Goal: Information Seeking & Learning: Learn about a topic

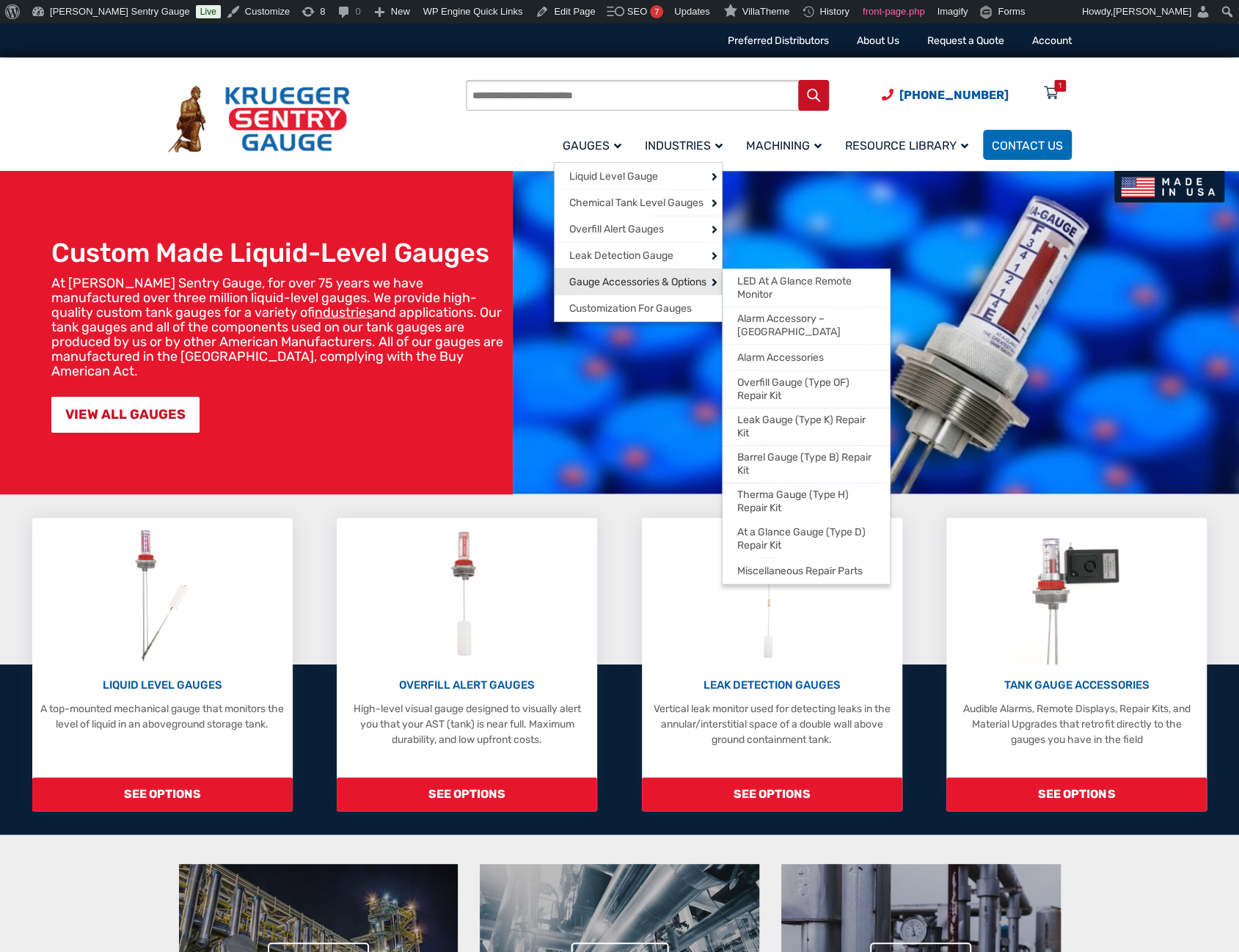
click at [598, 282] on span "Gauge Accessories & Options" at bounding box center [638, 282] width 137 height 13
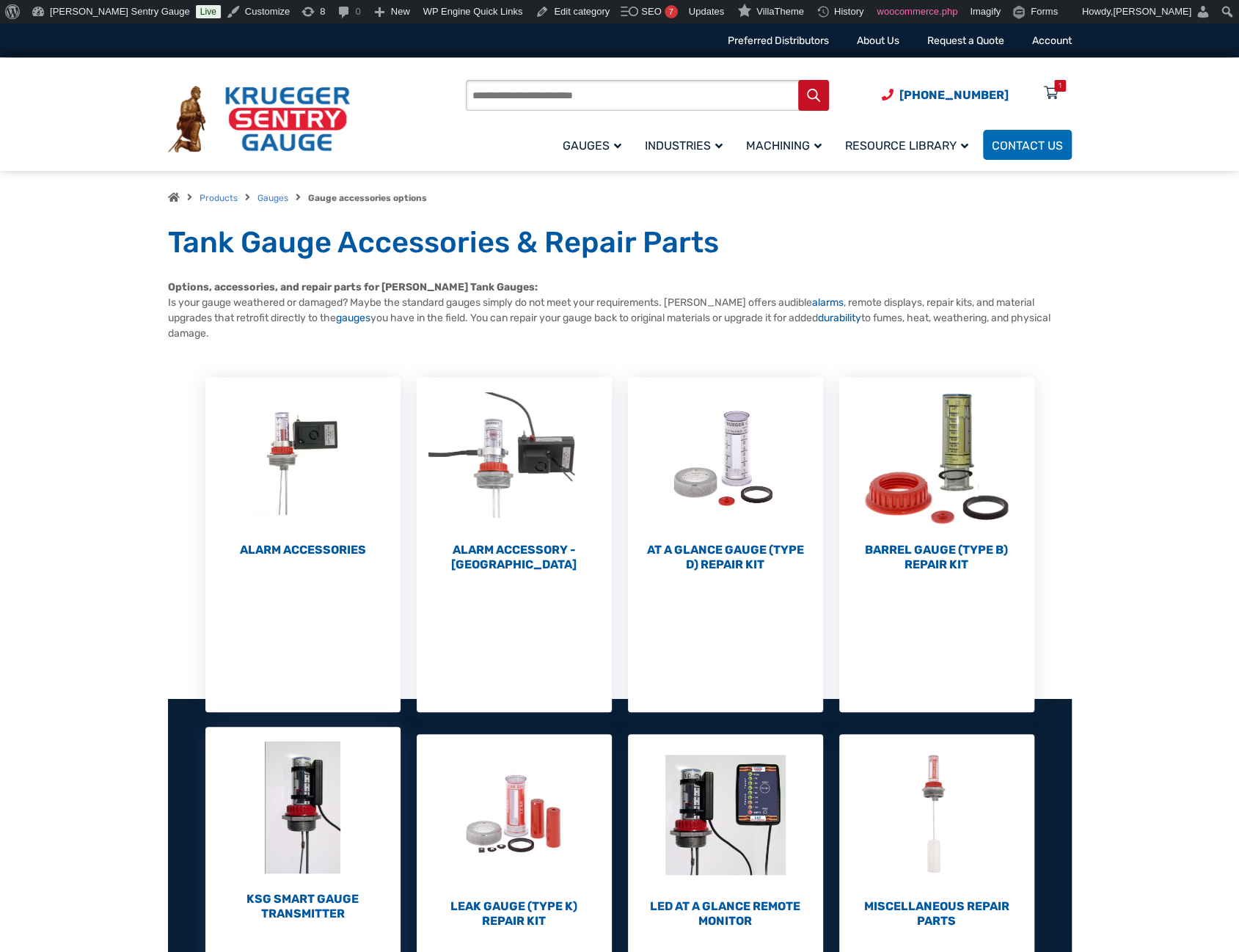
click at [276, 905] on h2 "KSG Smart Gauge Transmitter (1)" at bounding box center [303, 907] width 195 height 30
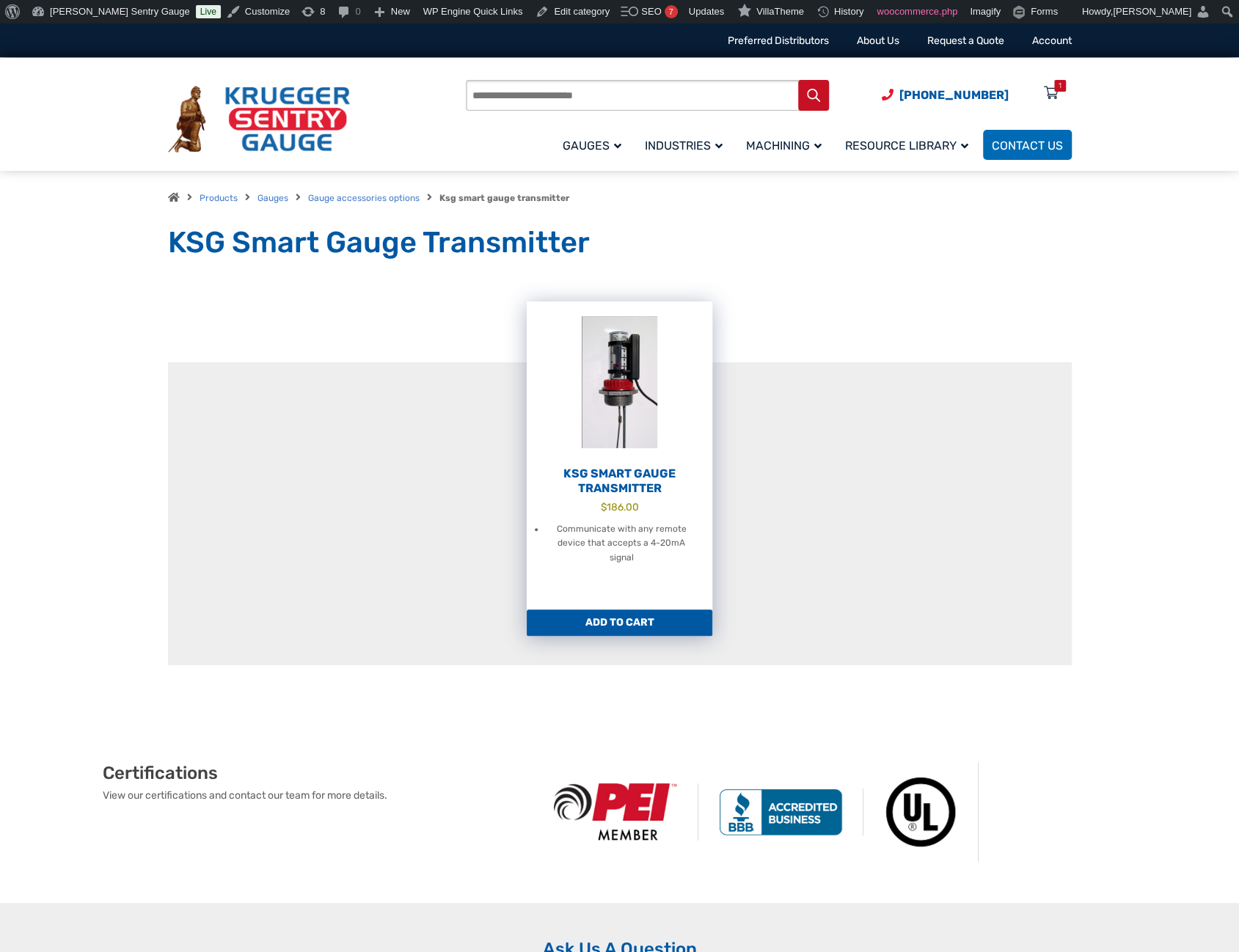
click at [614, 545] on li "Communicate with any remote device that accepts a 4-20mA signal" at bounding box center [622, 544] width 153 height 44
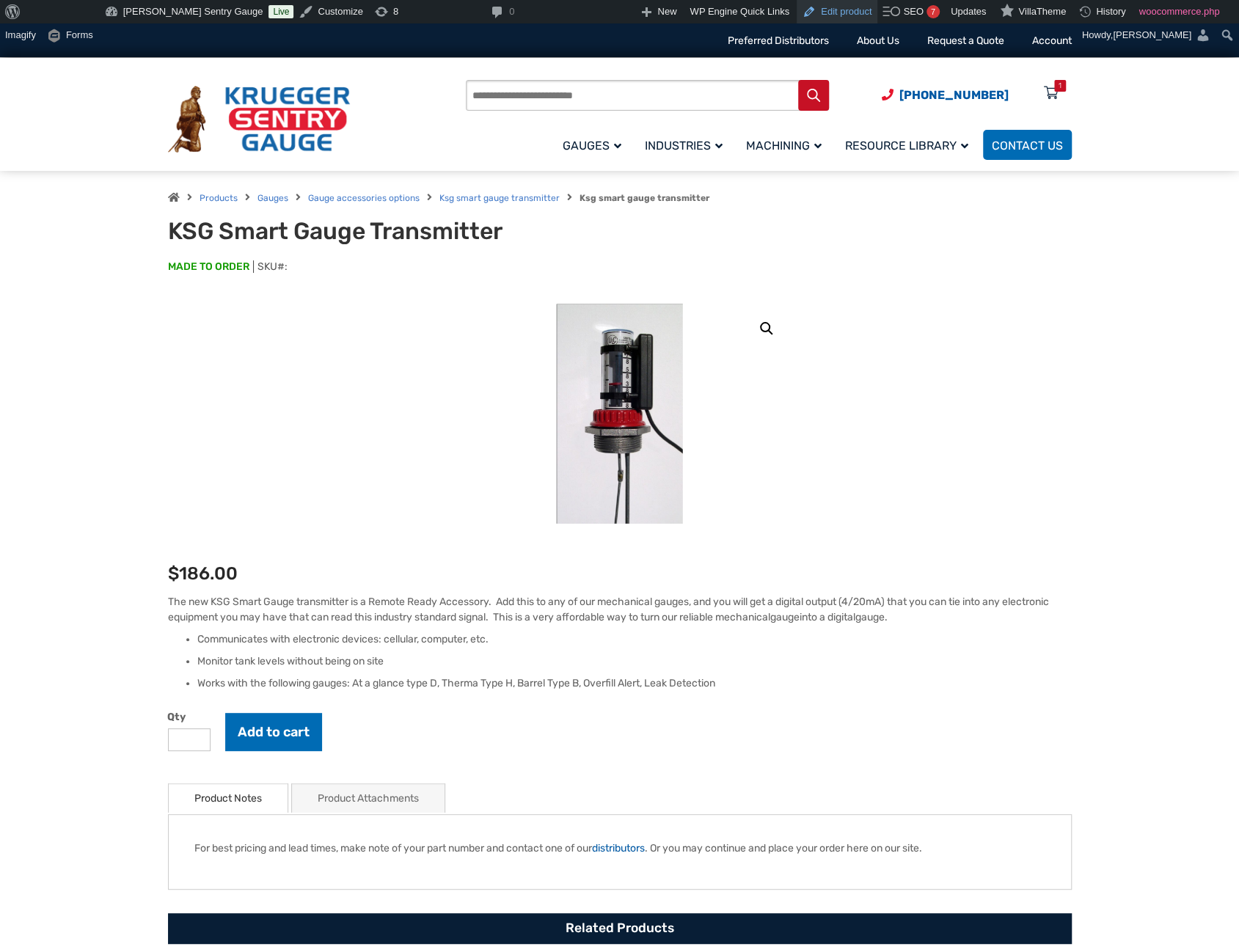
click at [797, 10] on link "Edit product" at bounding box center [838, 12] width 81 height 23
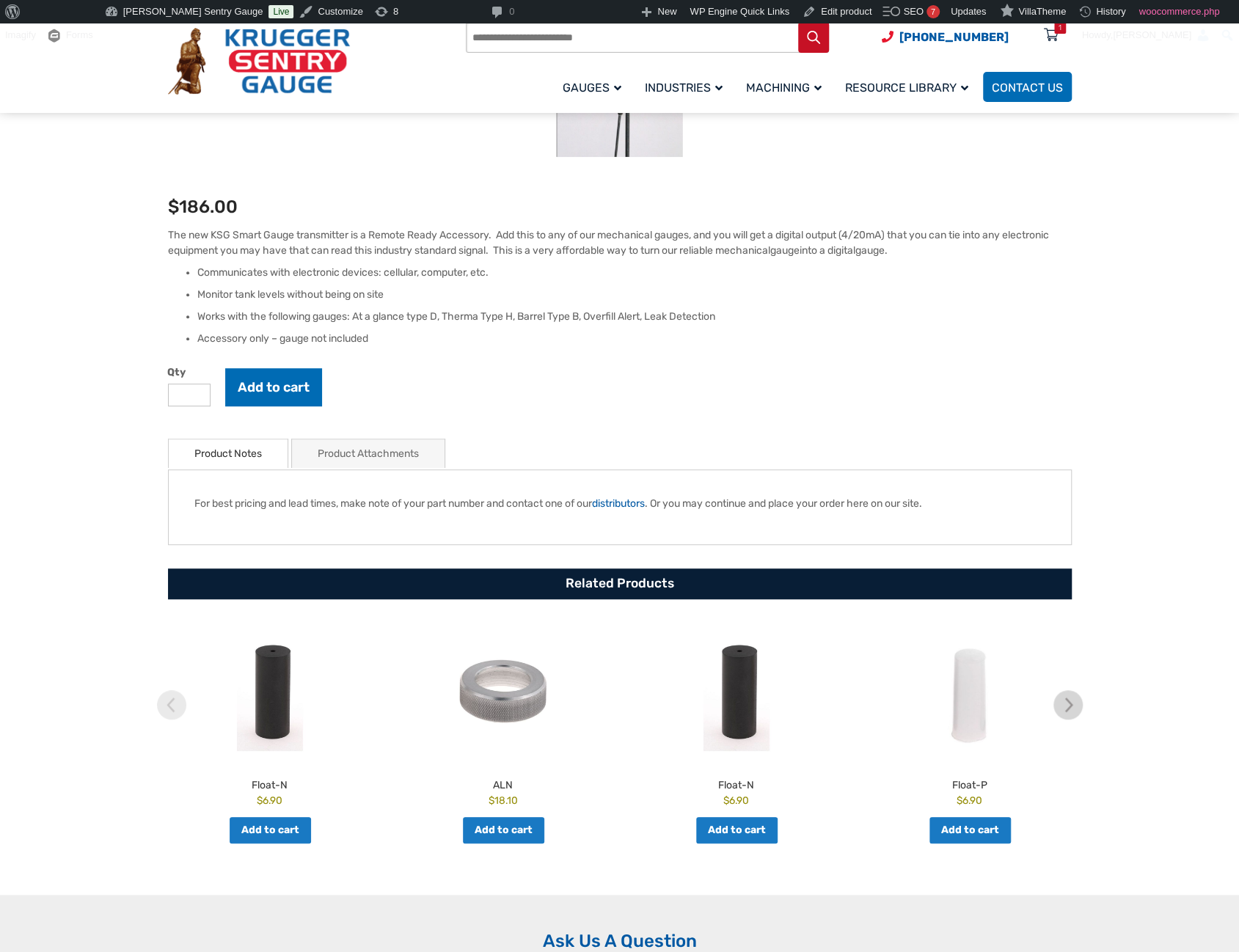
scroll to position [513, 0]
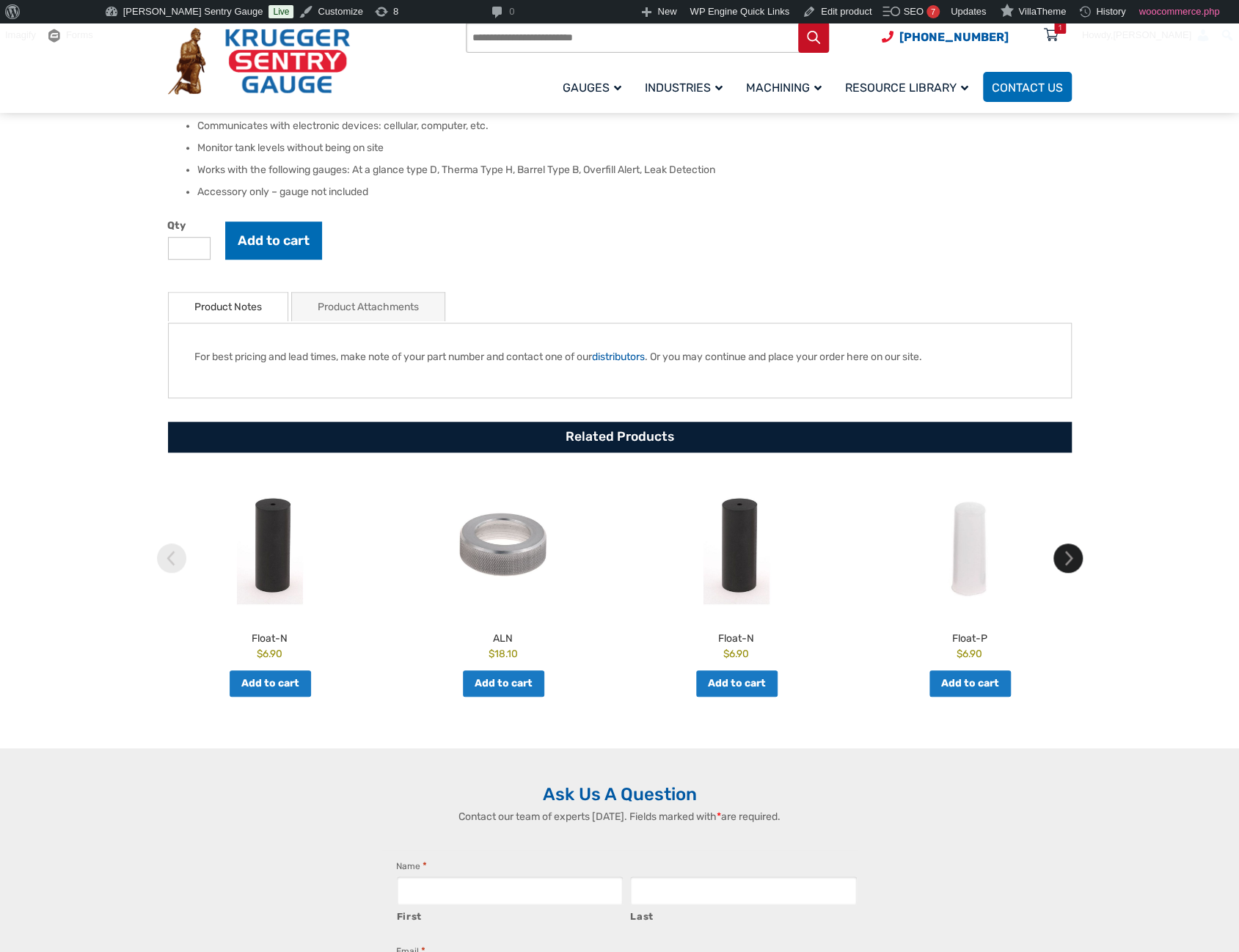
click at [1074, 562] on img at bounding box center [1068, 559] width 30 height 30
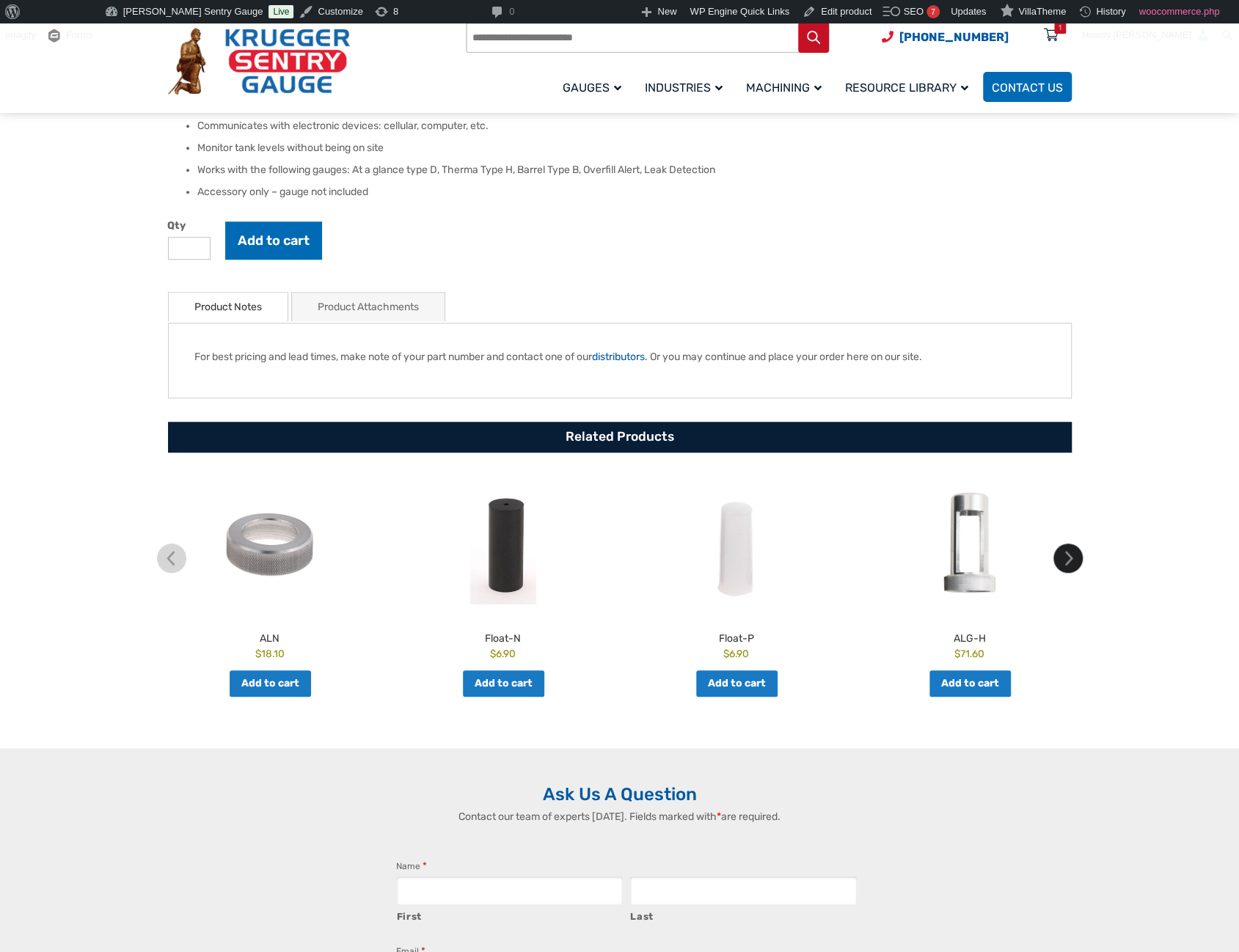
click at [1074, 562] on img at bounding box center [1068, 559] width 30 height 30
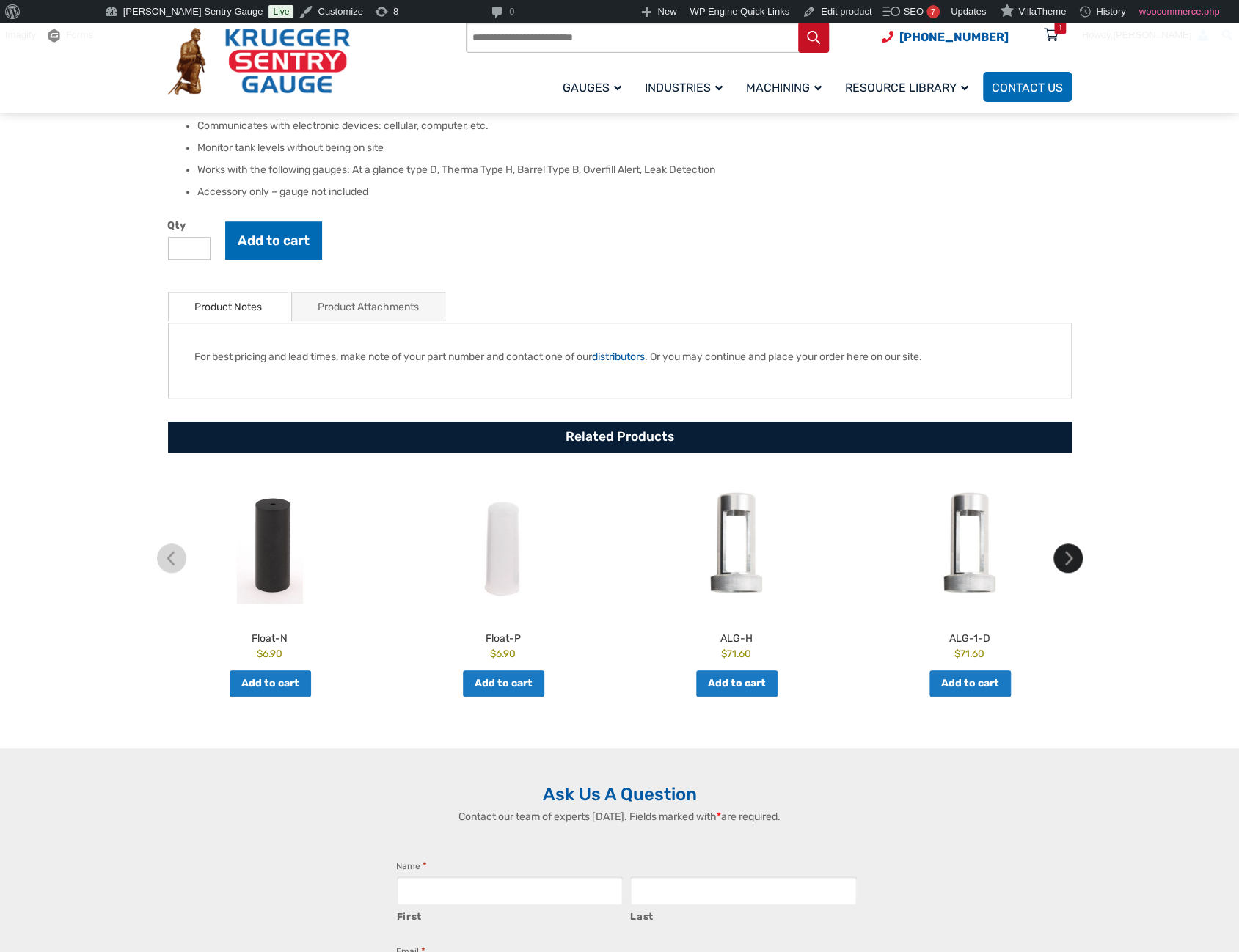
click at [1074, 562] on img at bounding box center [1068, 559] width 30 height 30
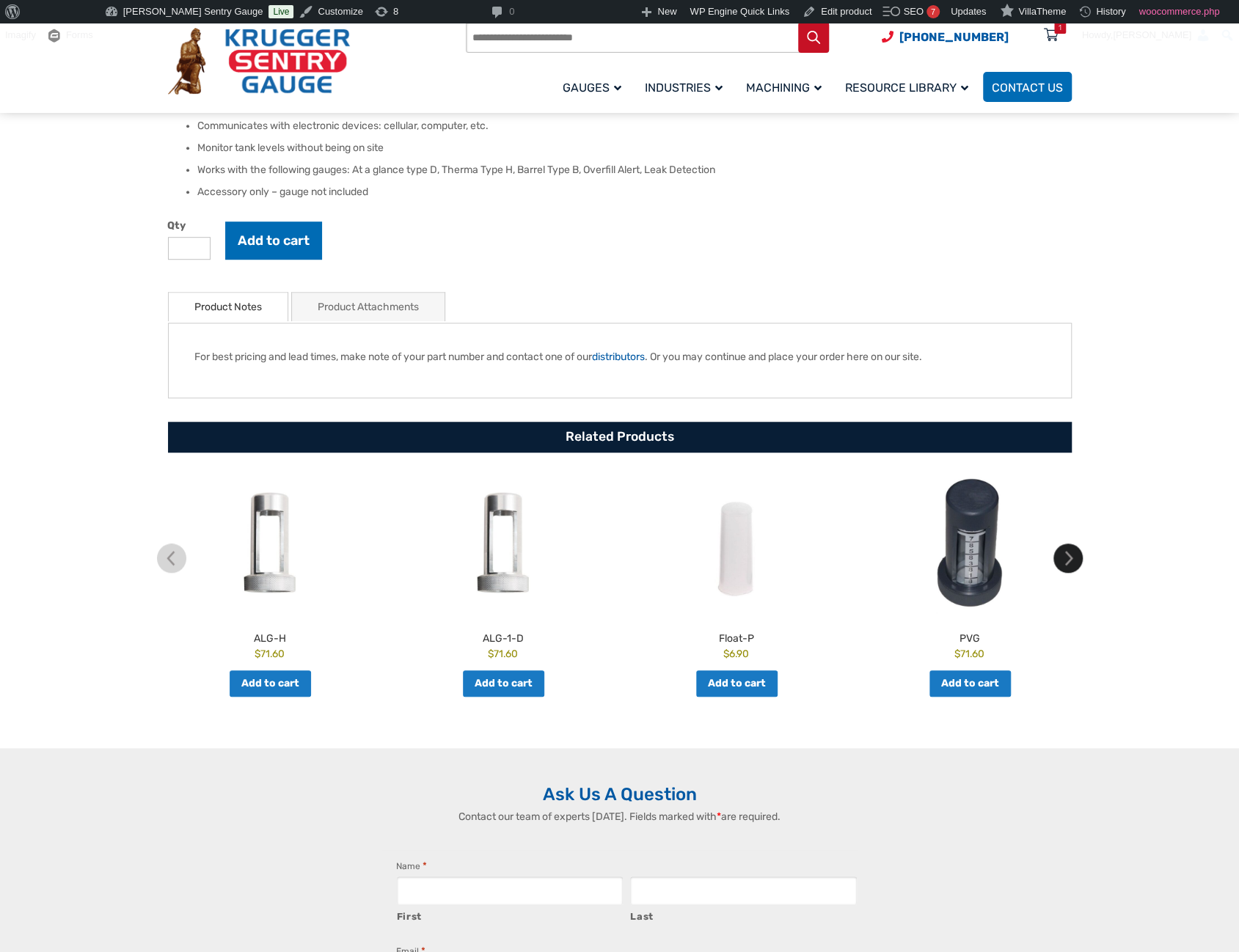
click at [1074, 562] on img at bounding box center [1068, 559] width 30 height 30
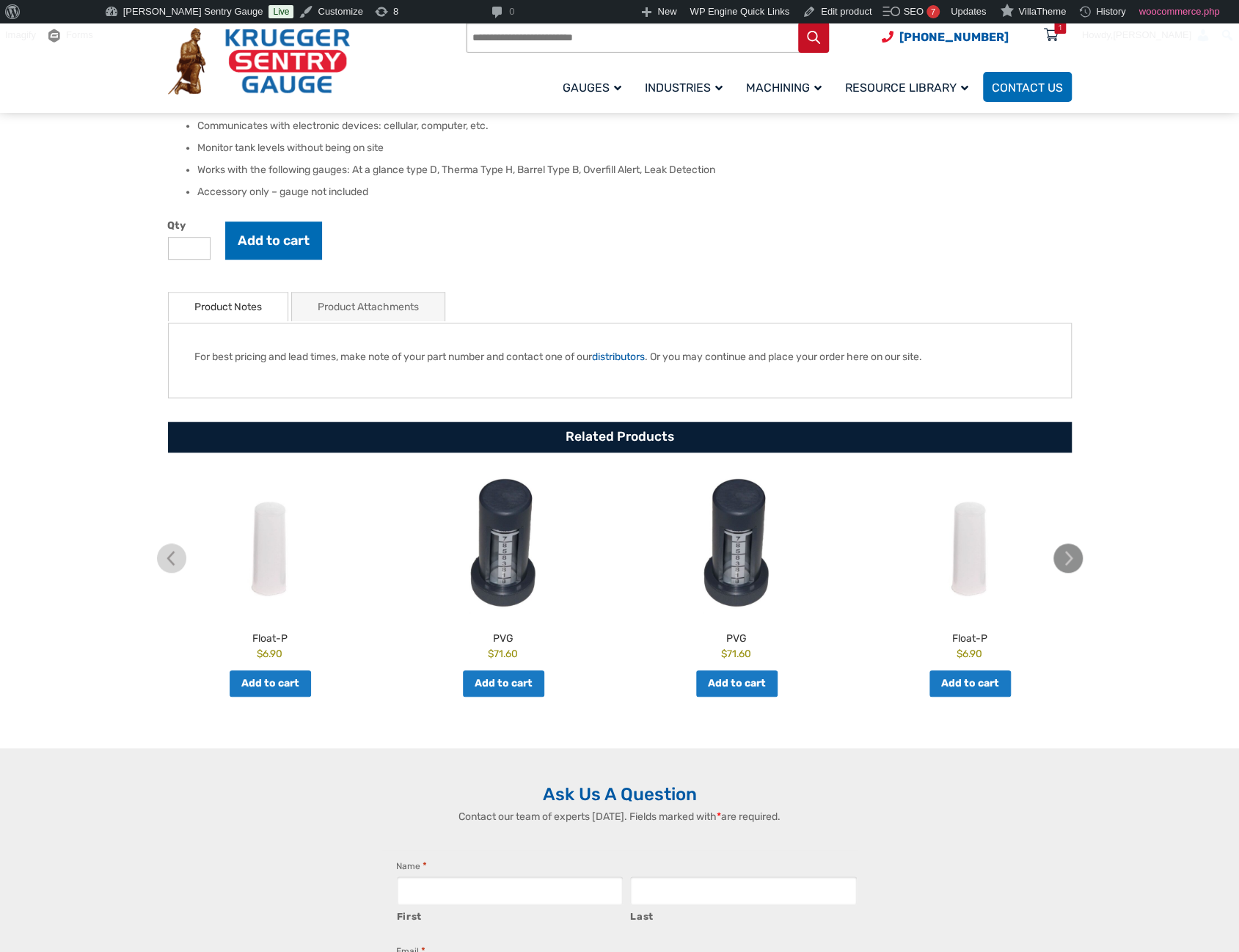
click at [1074, 562] on img at bounding box center [1068, 559] width 30 height 30
click at [797, 17] on link "Edit product" at bounding box center [838, 12] width 81 height 23
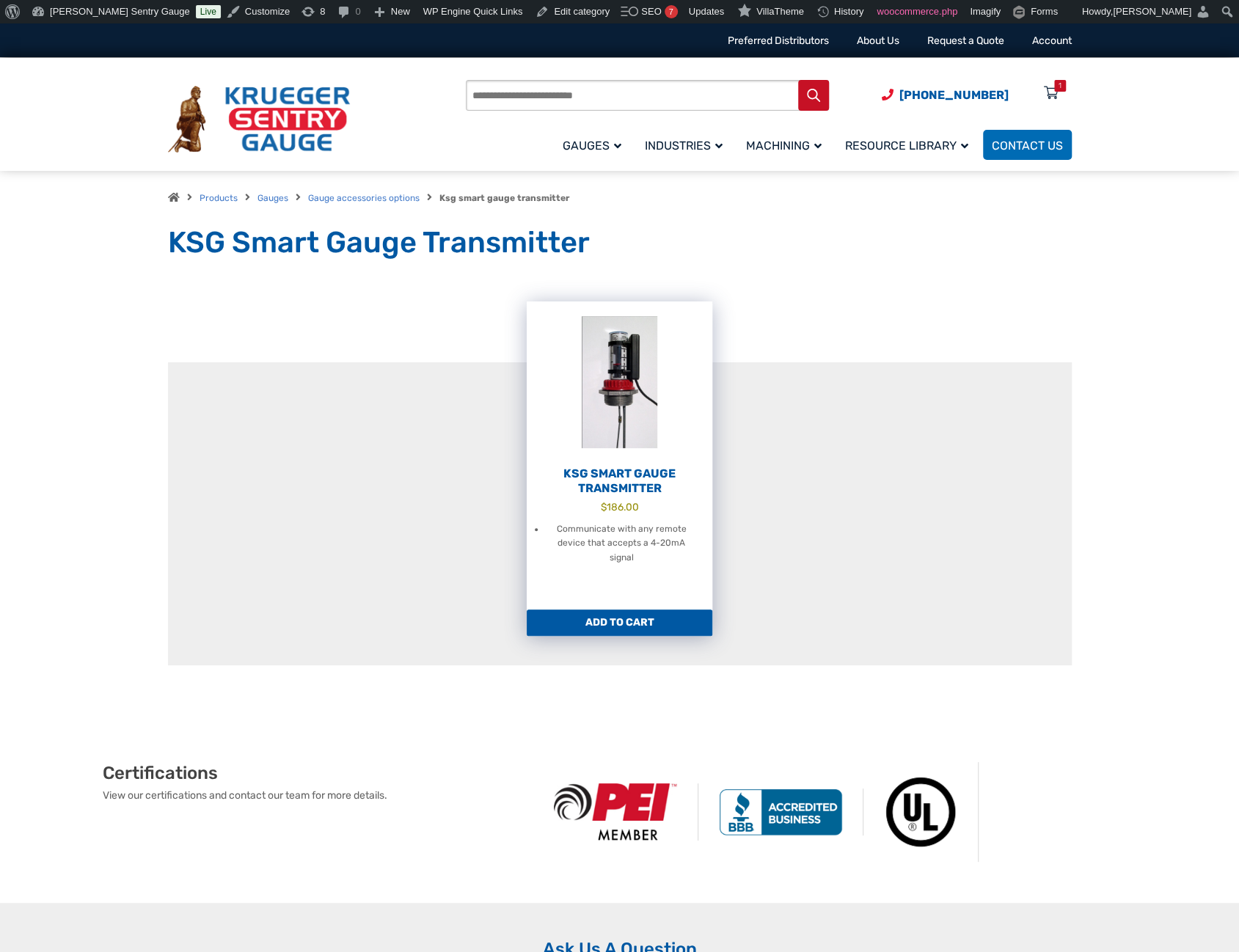
click at [631, 478] on h2 "KSG Smart Gauge Transmitter" at bounding box center [620, 481] width 185 height 30
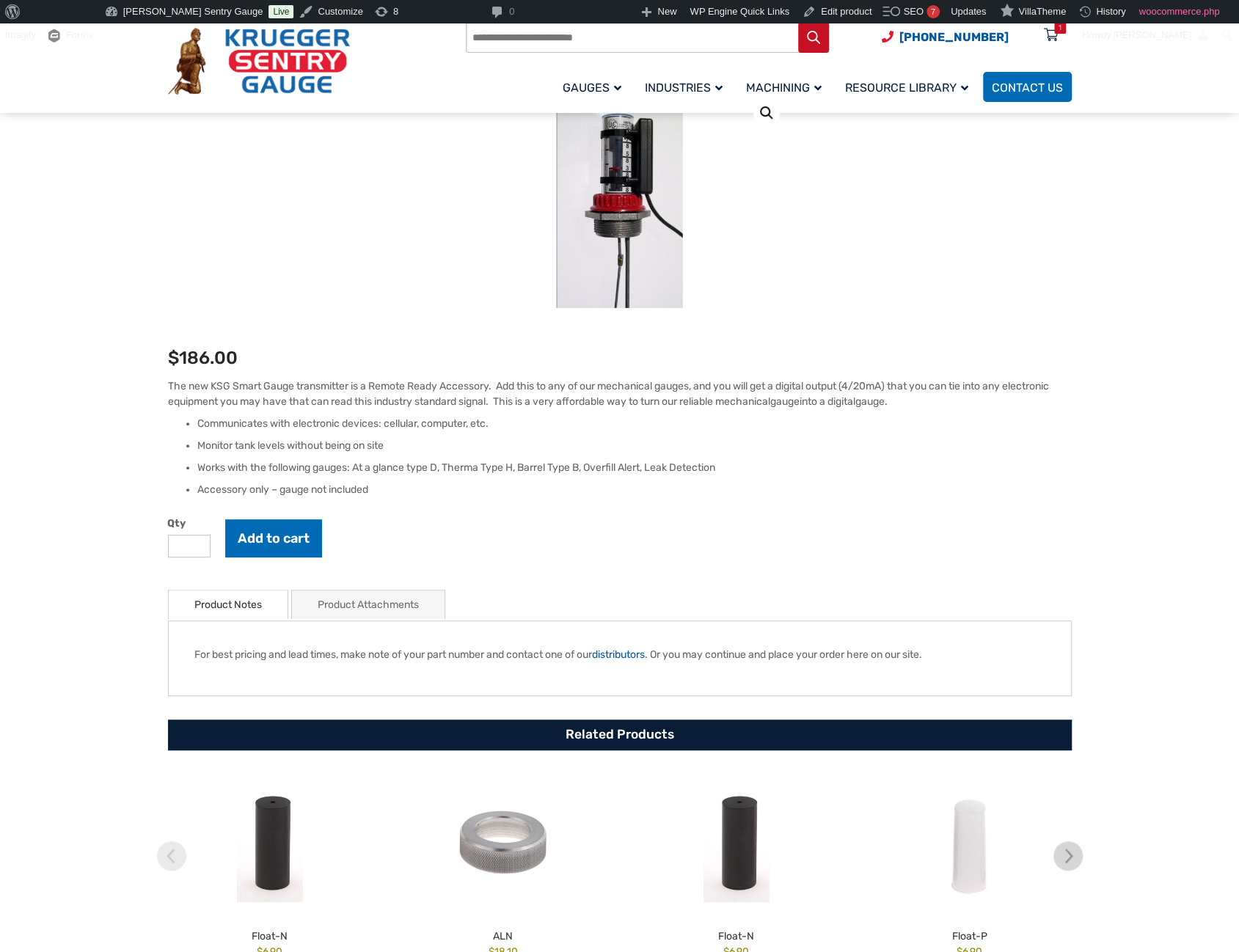
scroll to position [73, 0]
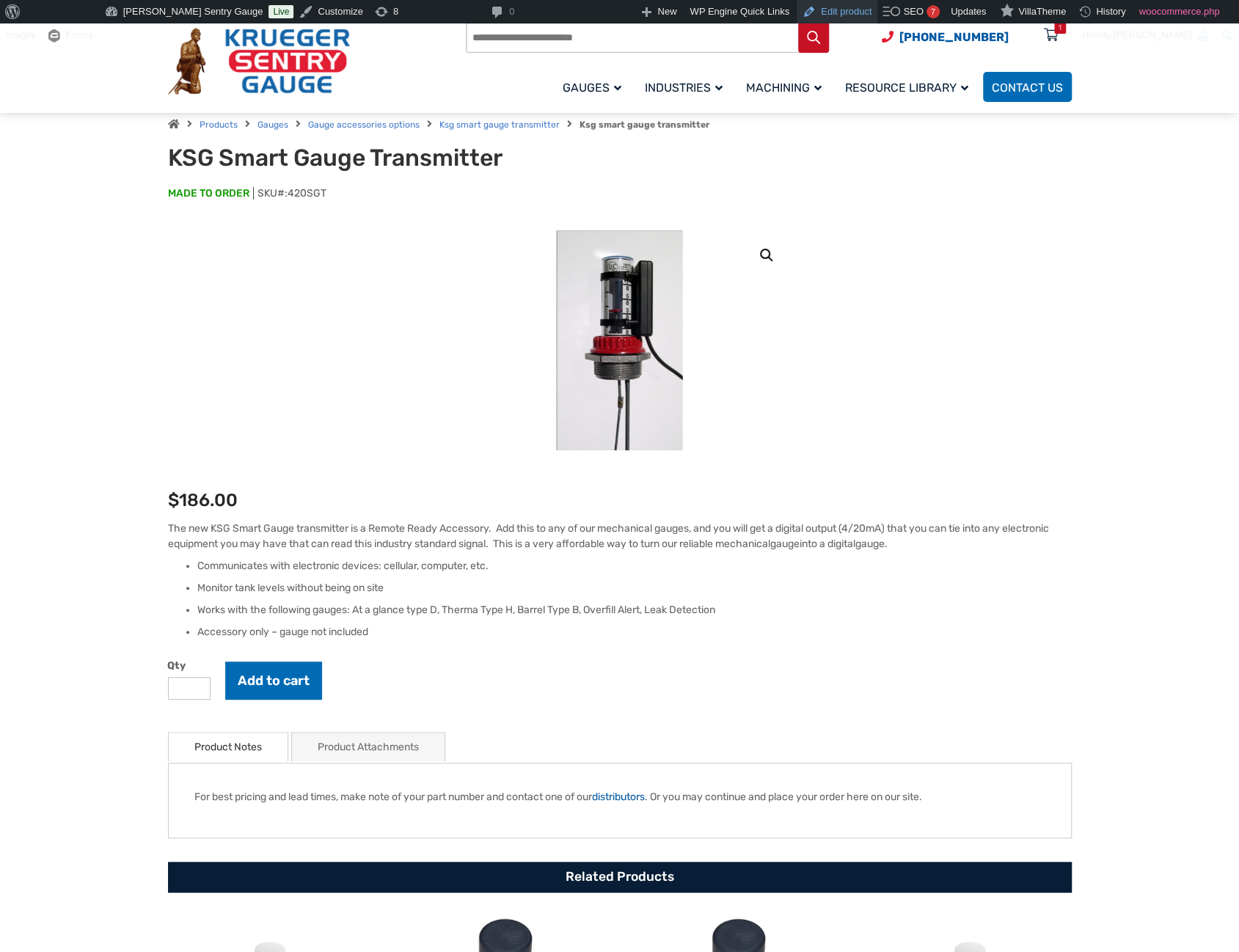
drag, startPoint x: 798, startPoint y: 14, endPoint x: 782, endPoint y: 19, distance: 16.8
click at [798, 14] on link "Edit product" at bounding box center [838, 12] width 81 height 23
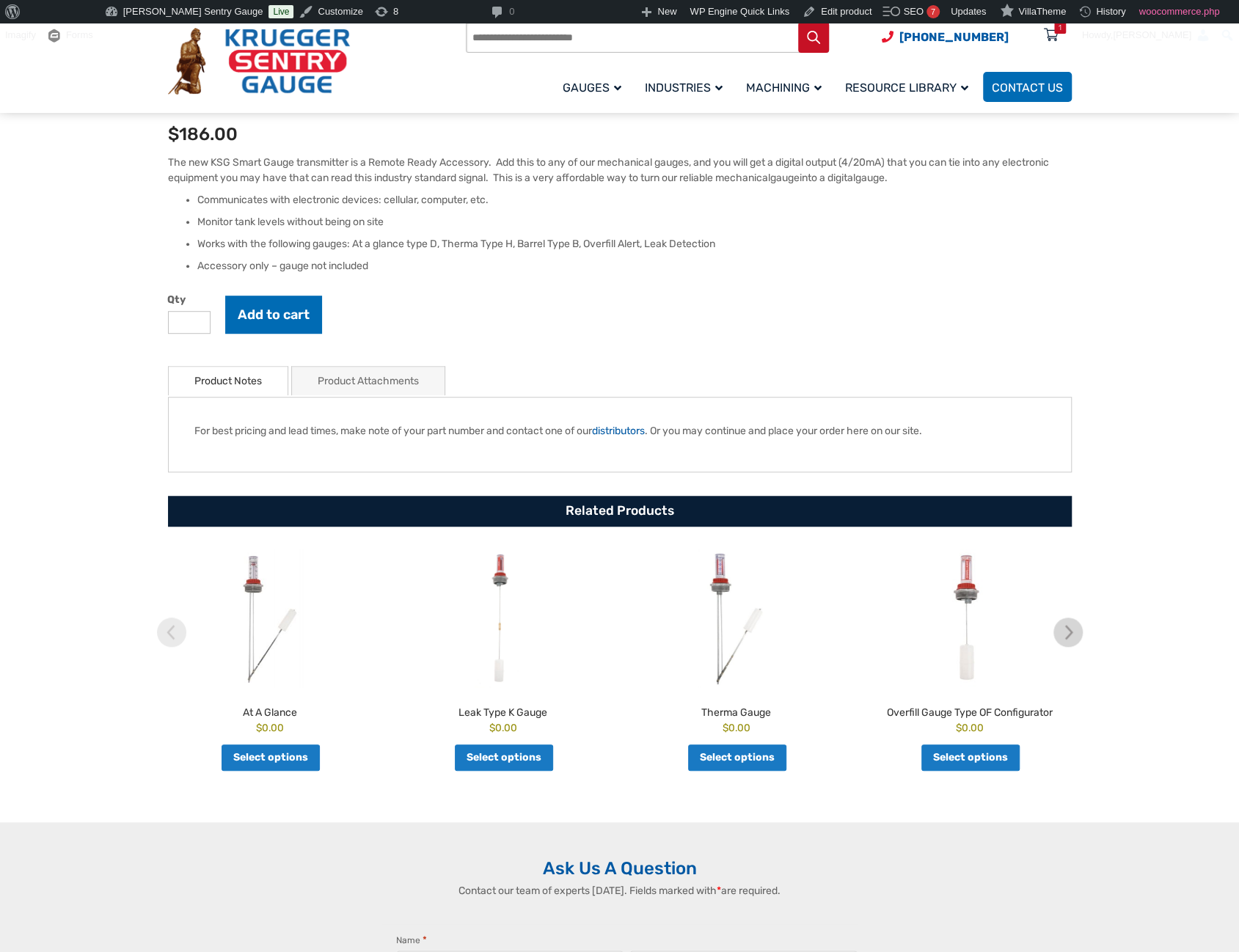
scroll to position [440, 0]
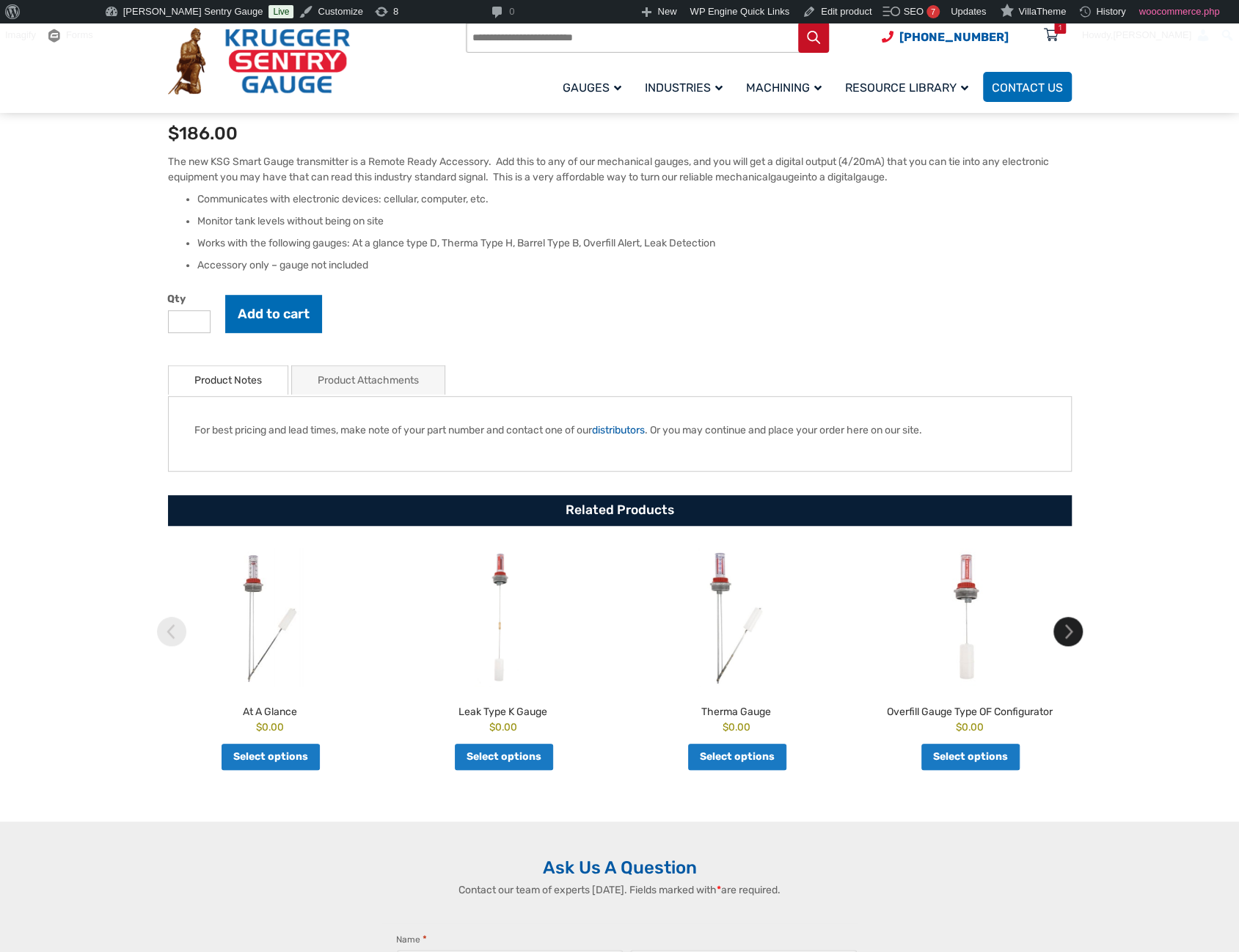
click at [1068, 638] on img at bounding box center [1068, 632] width 30 height 30
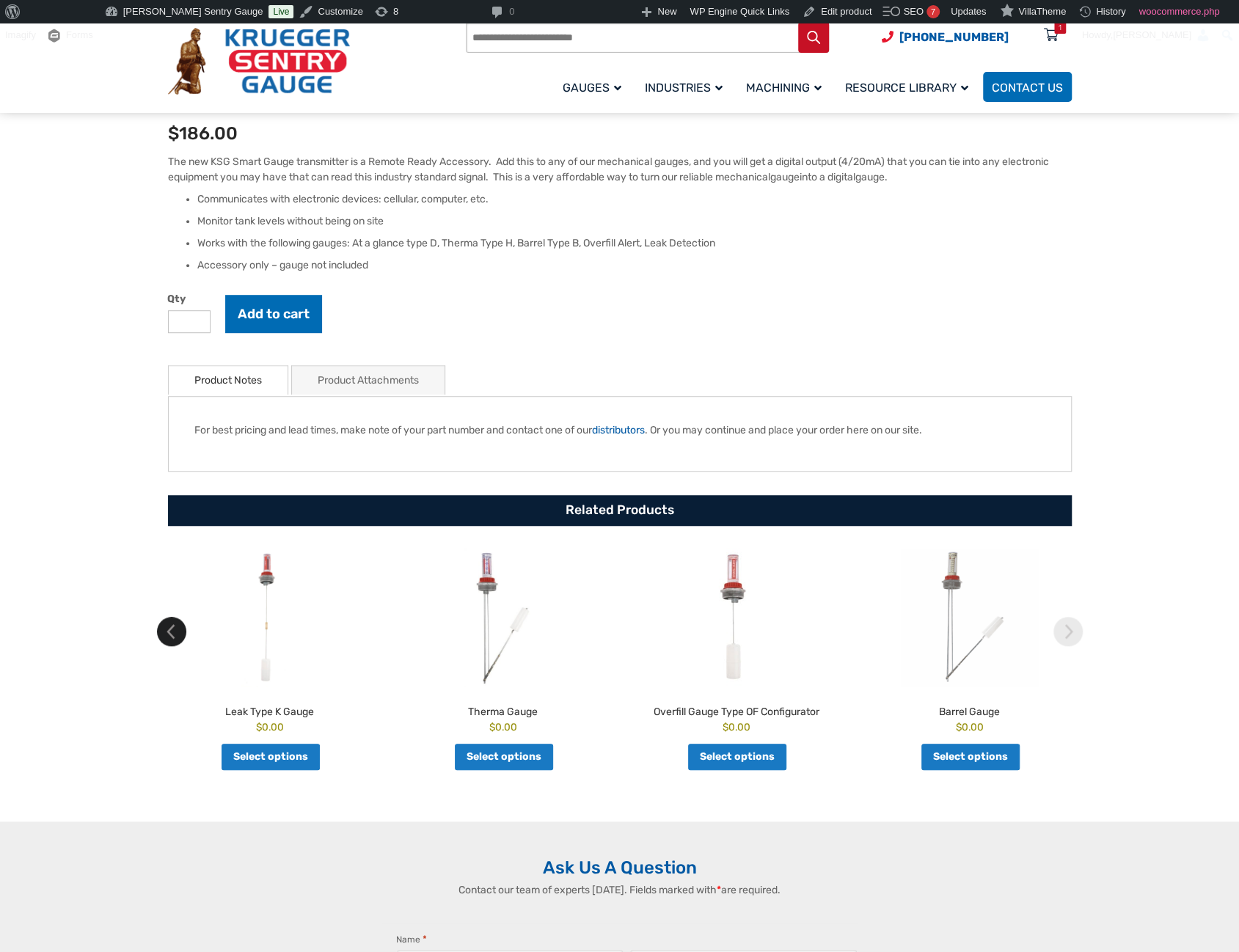
click at [160, 633] on img at bounding box center [172, 632] width 30 height 30
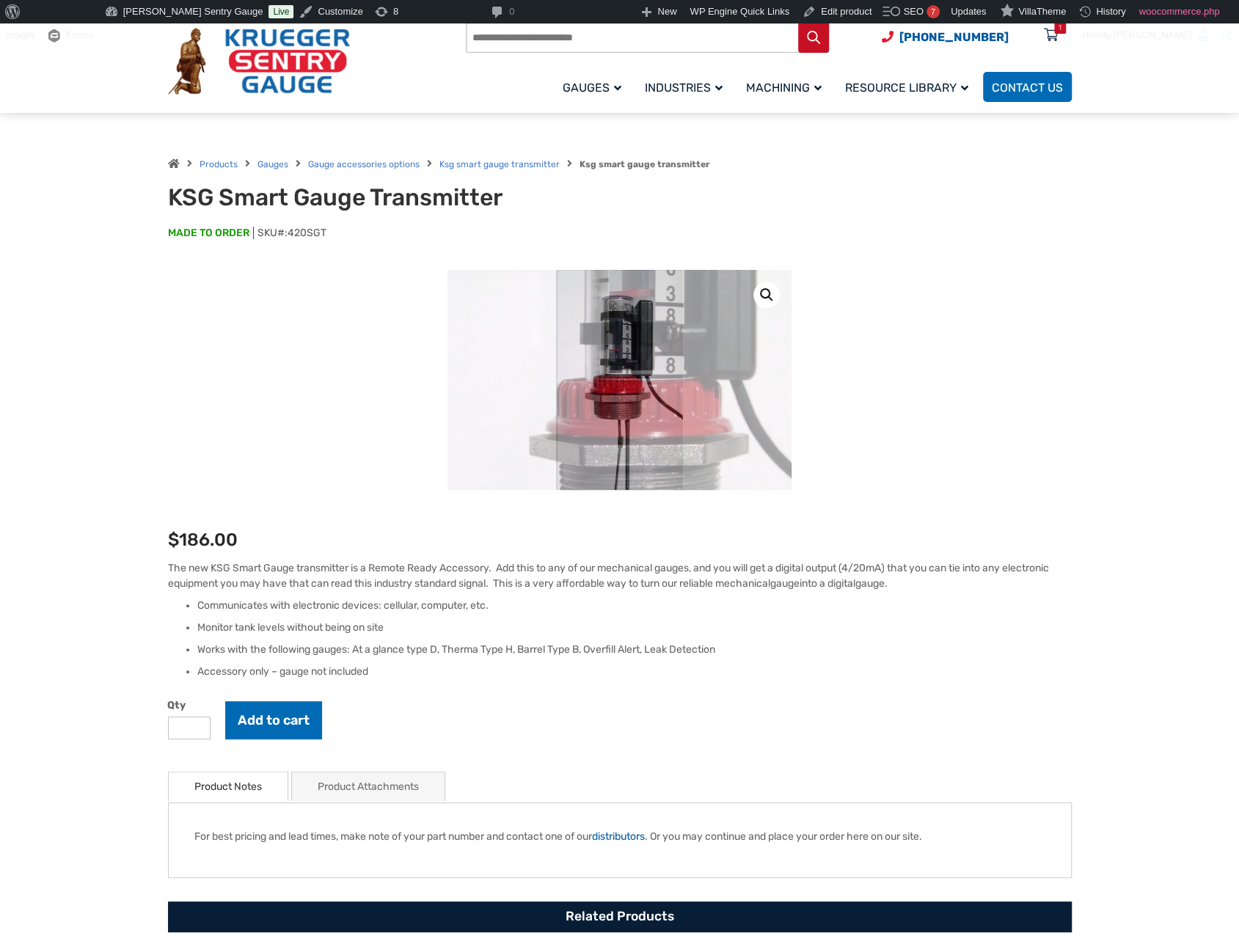
scroll to position [0, 0]
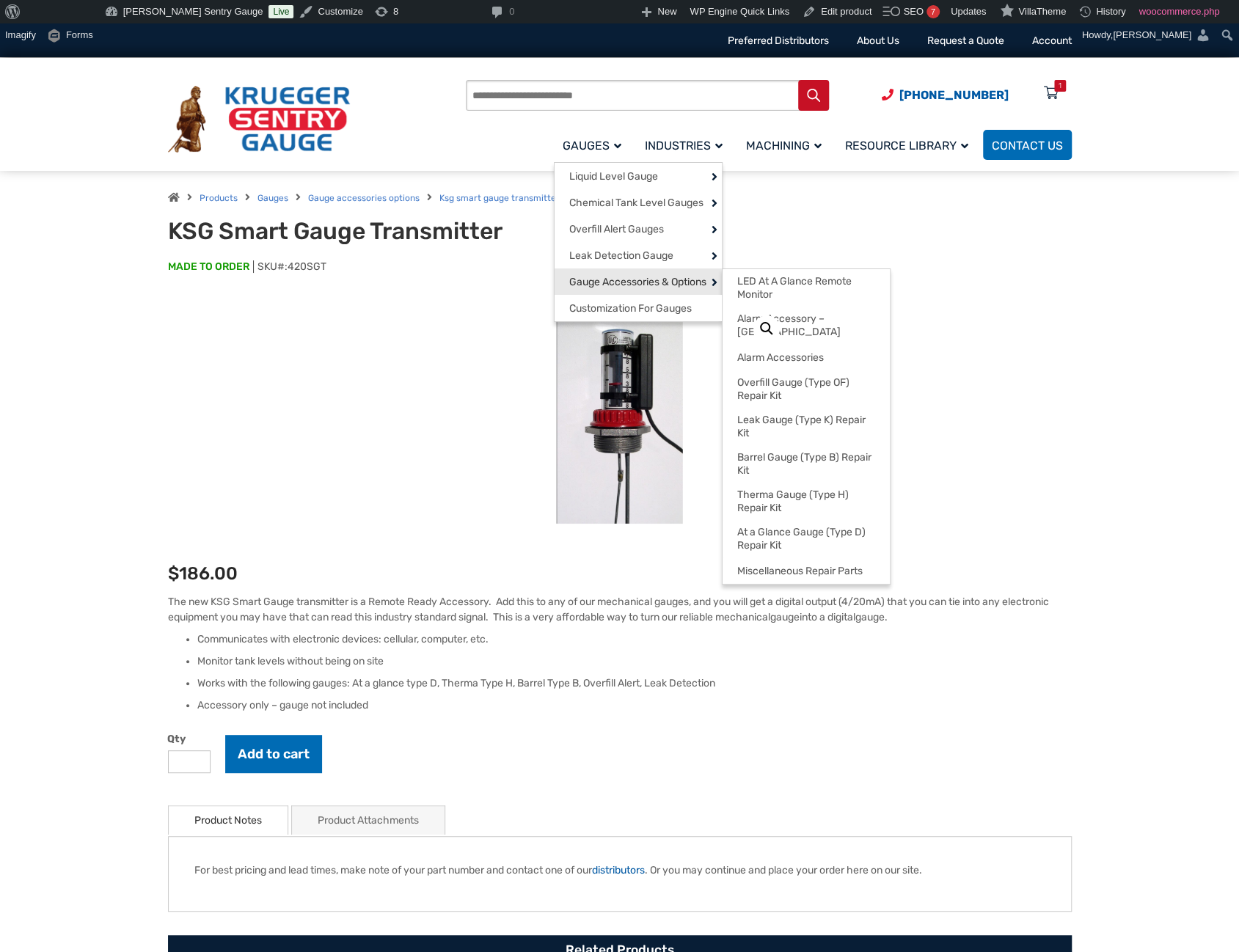
click at [616, 288] on span "Gauge Accessories & Options" at bounding box center [638, 282] width 137 height 13
